Goal: Find specific page/section: Find specific page/section

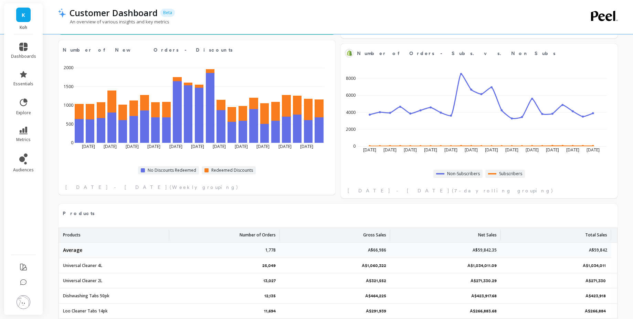
scroll to position [868, 0]
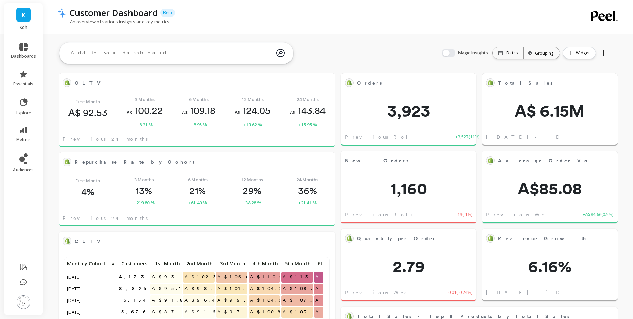
scroll to position [184, 252]
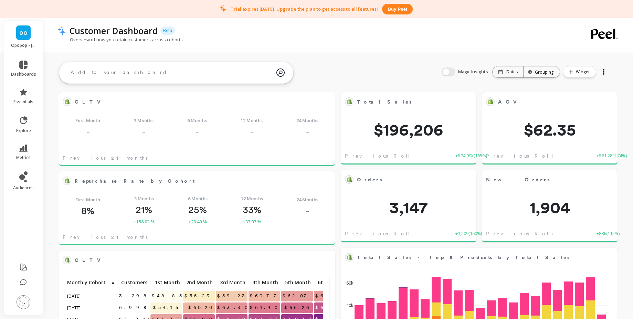
scroll to position [184, 393]
